Goal: Find specific page/section: Find specific page/section

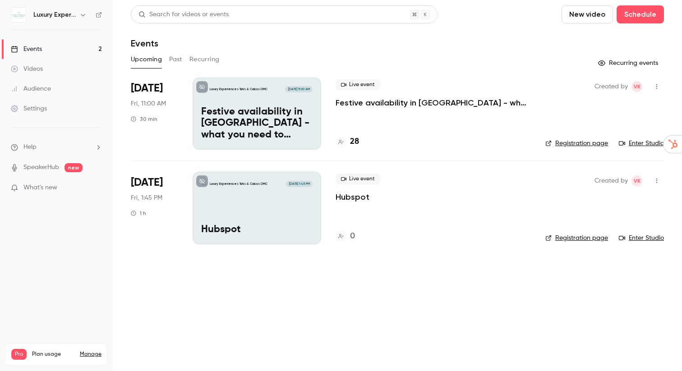
click at [301, 110] on p "Festive availability in [GEOGRAPHIC_DATA] - what you need to know!" at bounding box center [256, 123] width 111 height 35
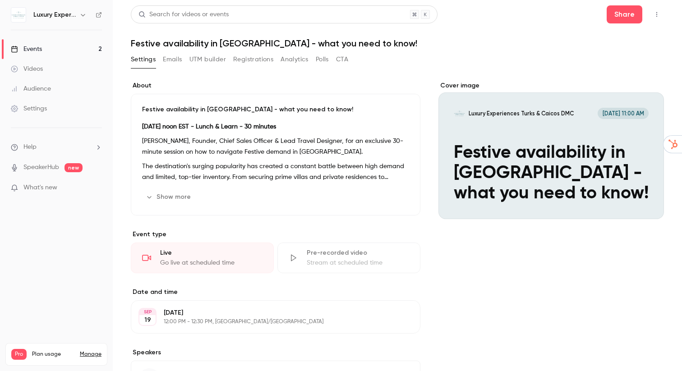
click at [170, 58] on button "Emails" at bounding box center [172, 59] width 19 height 14
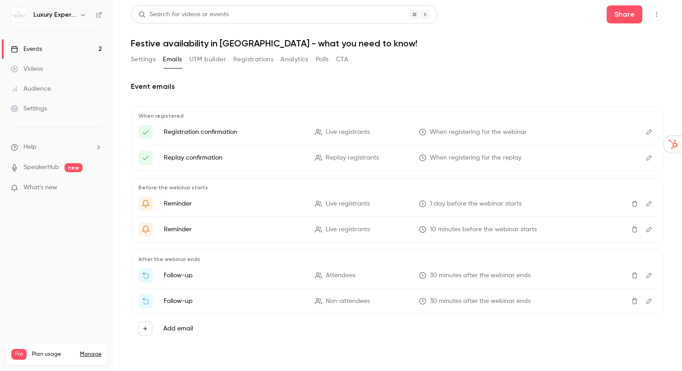
click at [43, 46] on link "Events 2" at bounding box center [56, 49] width 113 height 20
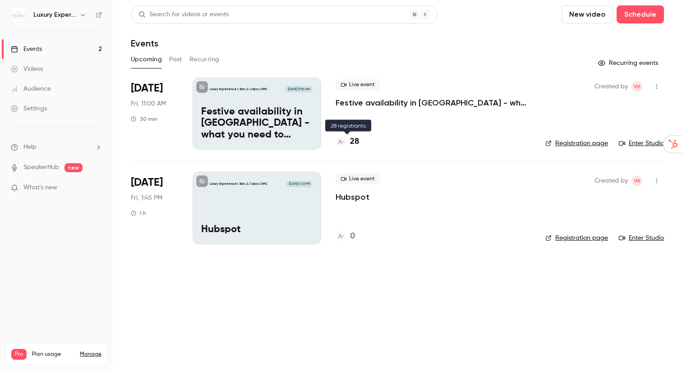
click at [357, 142] on h4 "28" at bounding box center [354, 142] width 9 height 12
